Goal: Navigation & Orientation: Find specific page/section

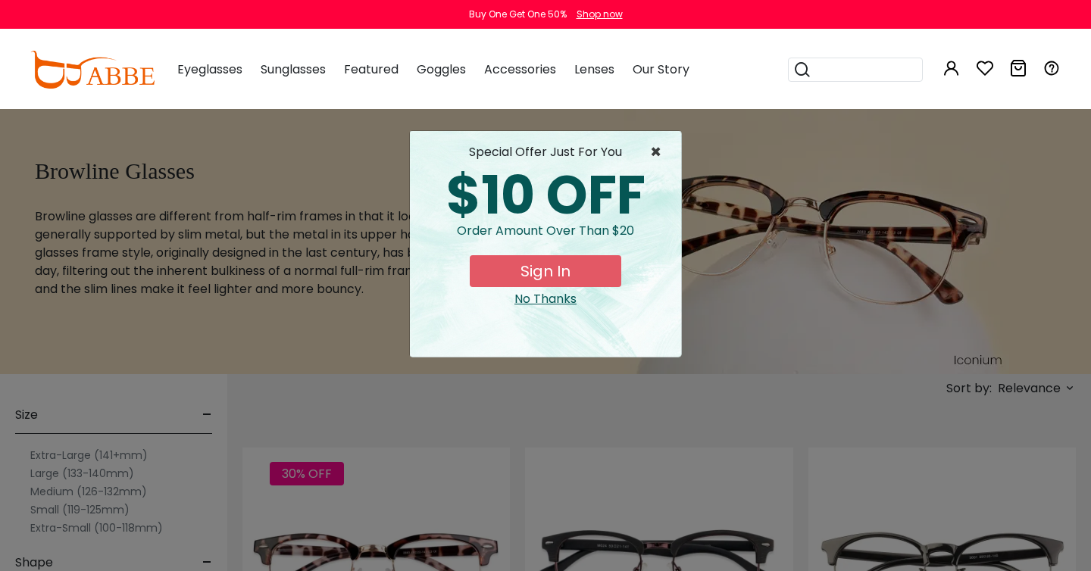
click at [658, 151] on span "×" at bounding box center [659, 152] width 19 height 18
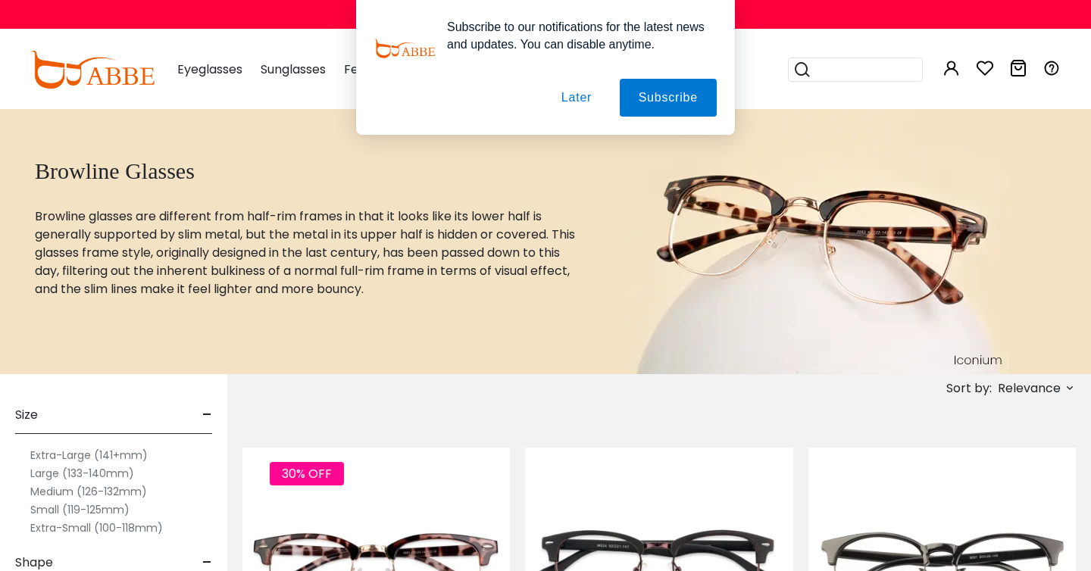
click at [555, 90] on button "Later" at bounding box center [576, 98] width 68 height 38
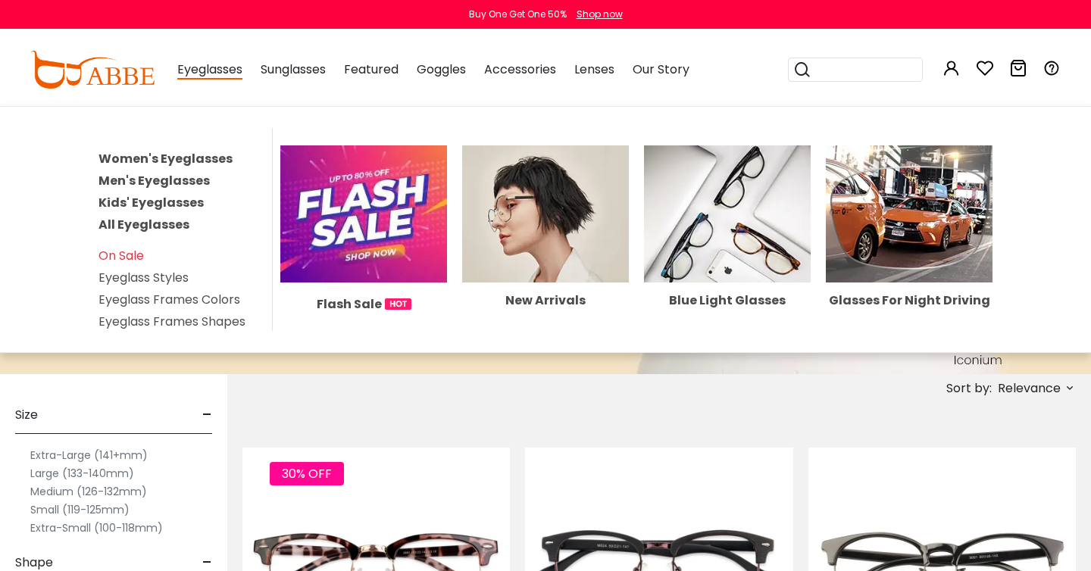
click at [158, 298] on link "Eyeglass Frames Colors" at bounding box center [169, 299] width 142 height 17
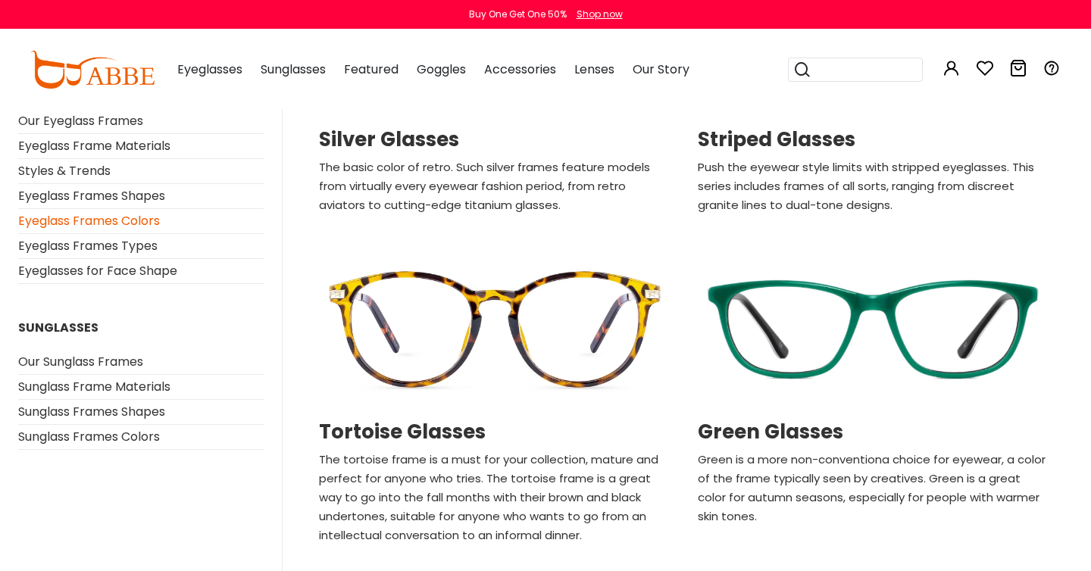
scroll to position [1064, 0]
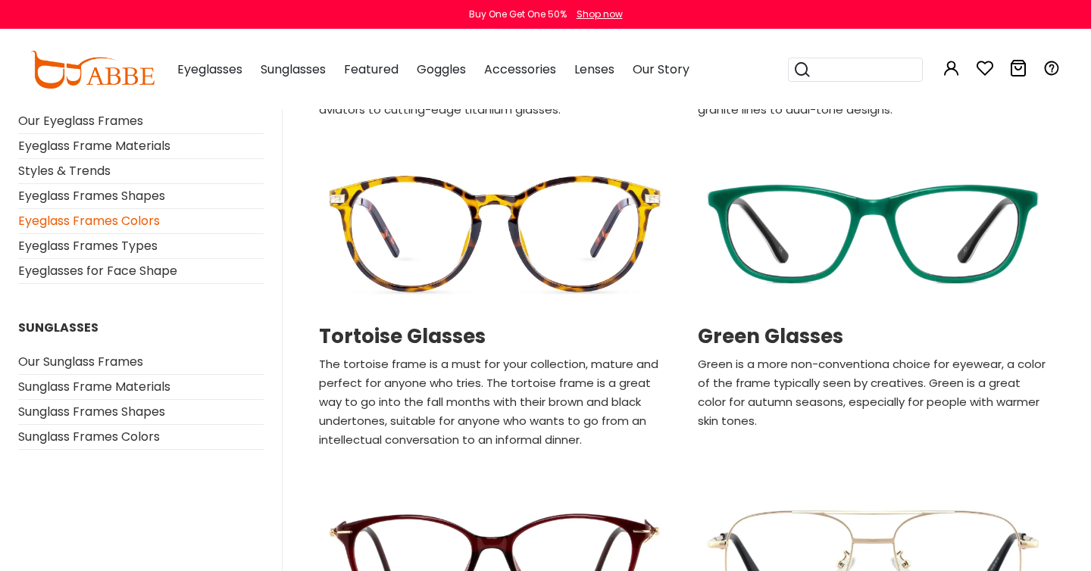
click at [825, 246] on img at bounding box center [874, 234] width 364 height 182
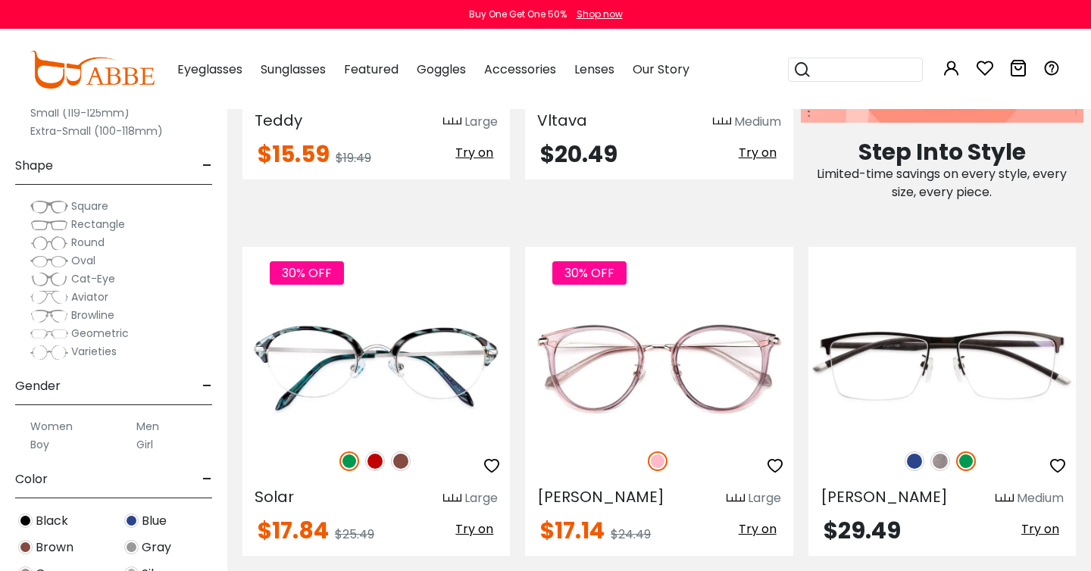
scroll to position [878, 0]
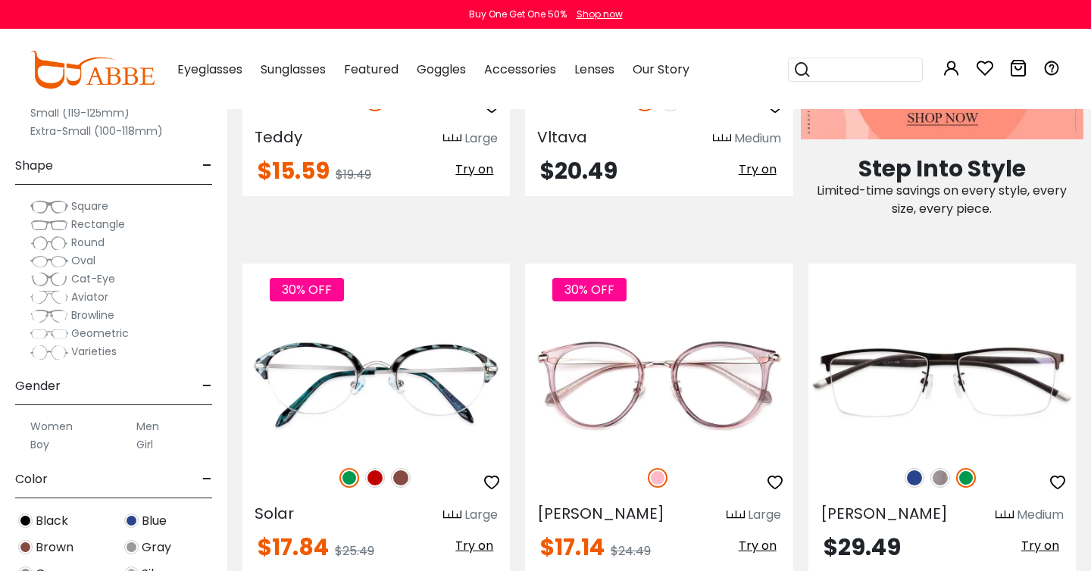
click at [95, 315] on span "Browline" at bounding box center [92, 315] width 43 height 15
